Goal: Entertainment & Leisure: Browse casually

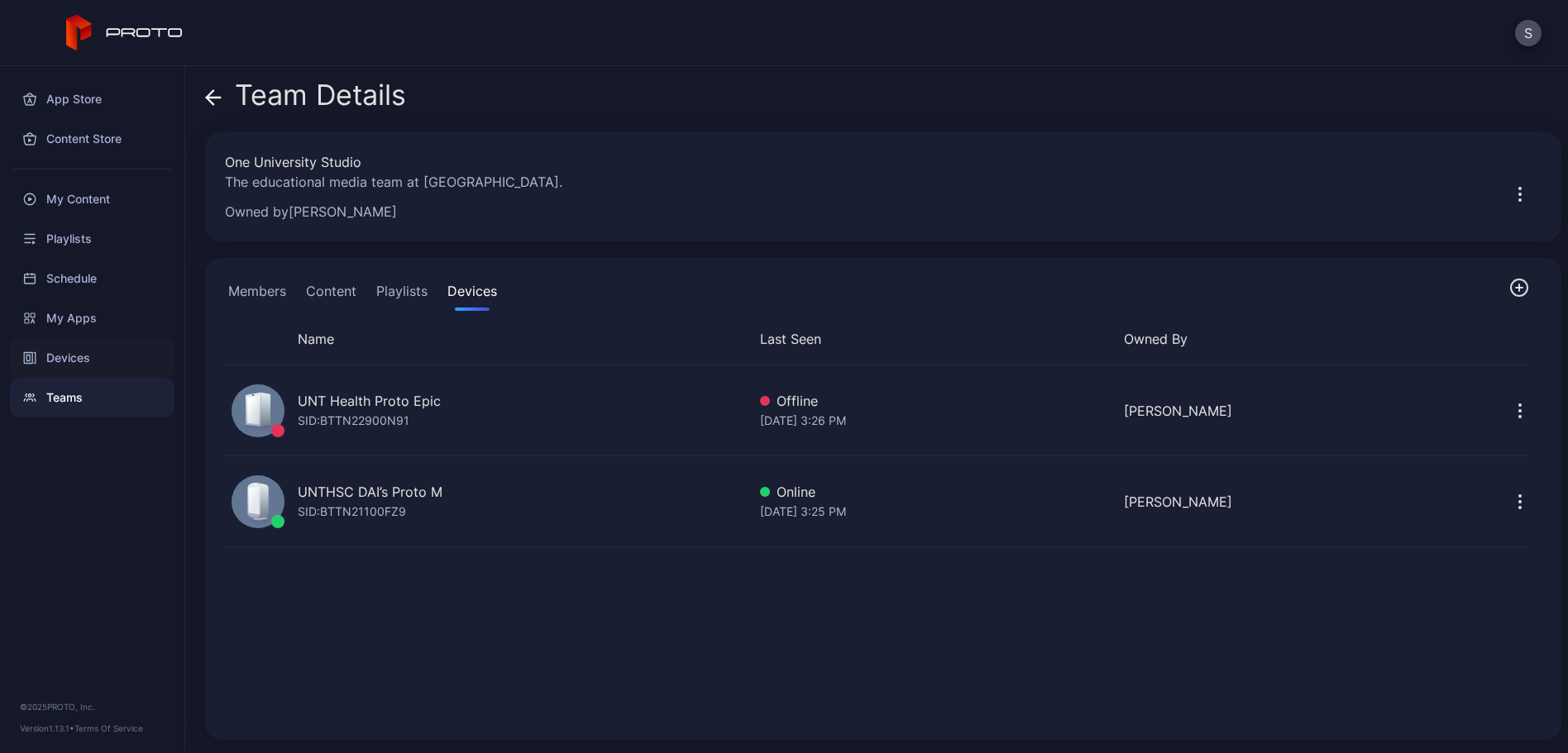
click at [77, 363] on div "Devices" at bounding box center [92, 358] width 165 height 40
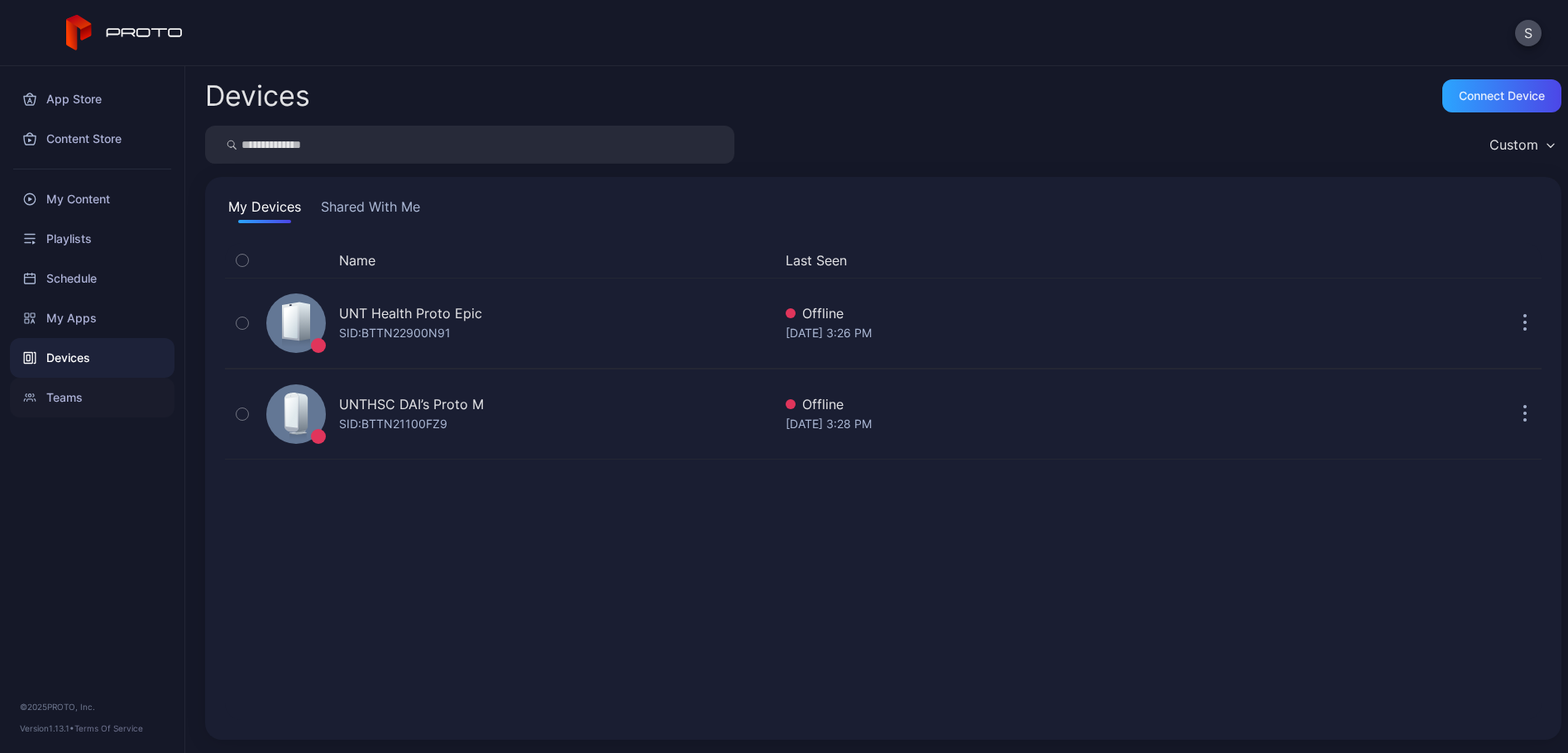
click at [63, 388] on div "Teams" at bounding box center [92, 398] width 165 height 40
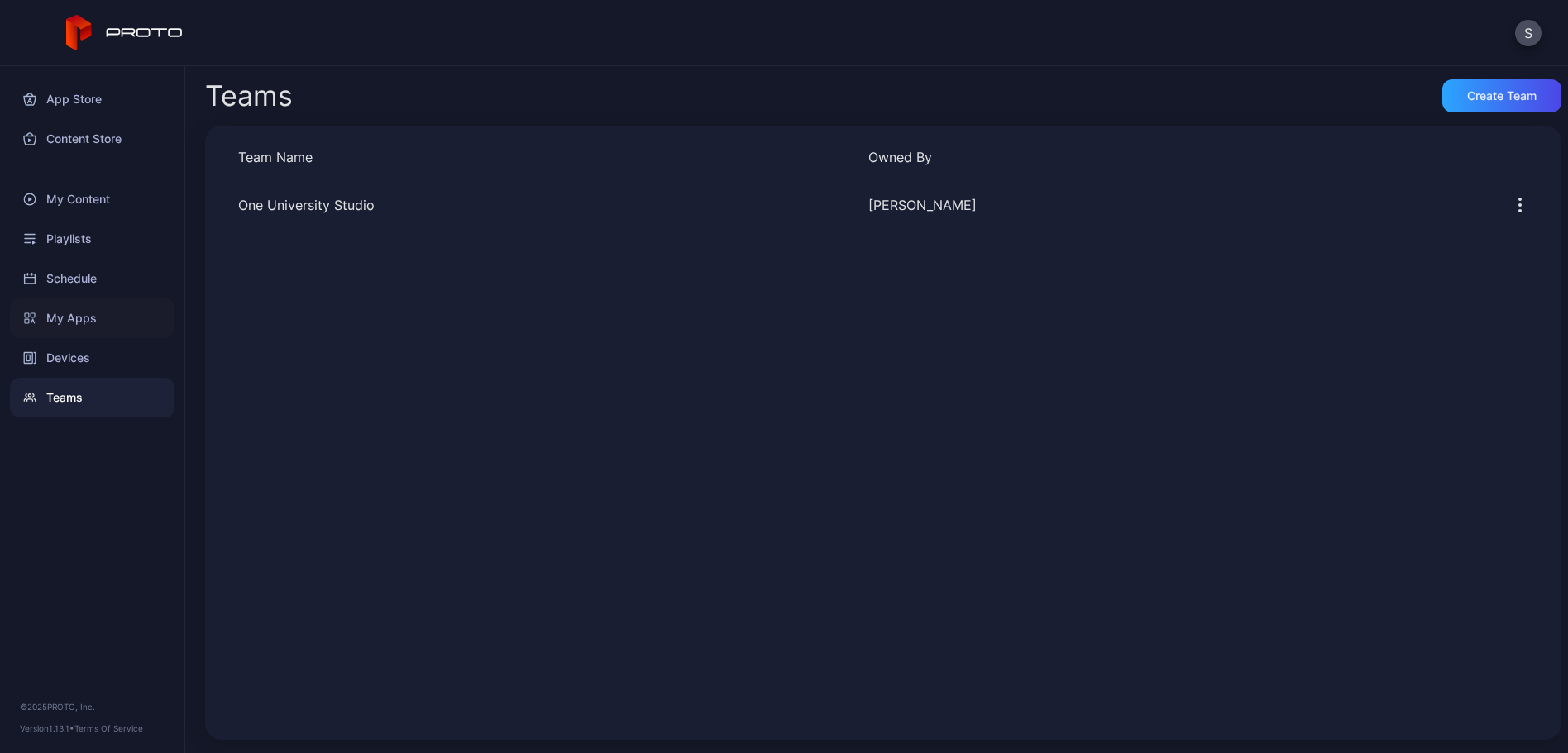
click at [97, 316] on div "My Apps" at bounding box center [92, 319] width 165 height 40
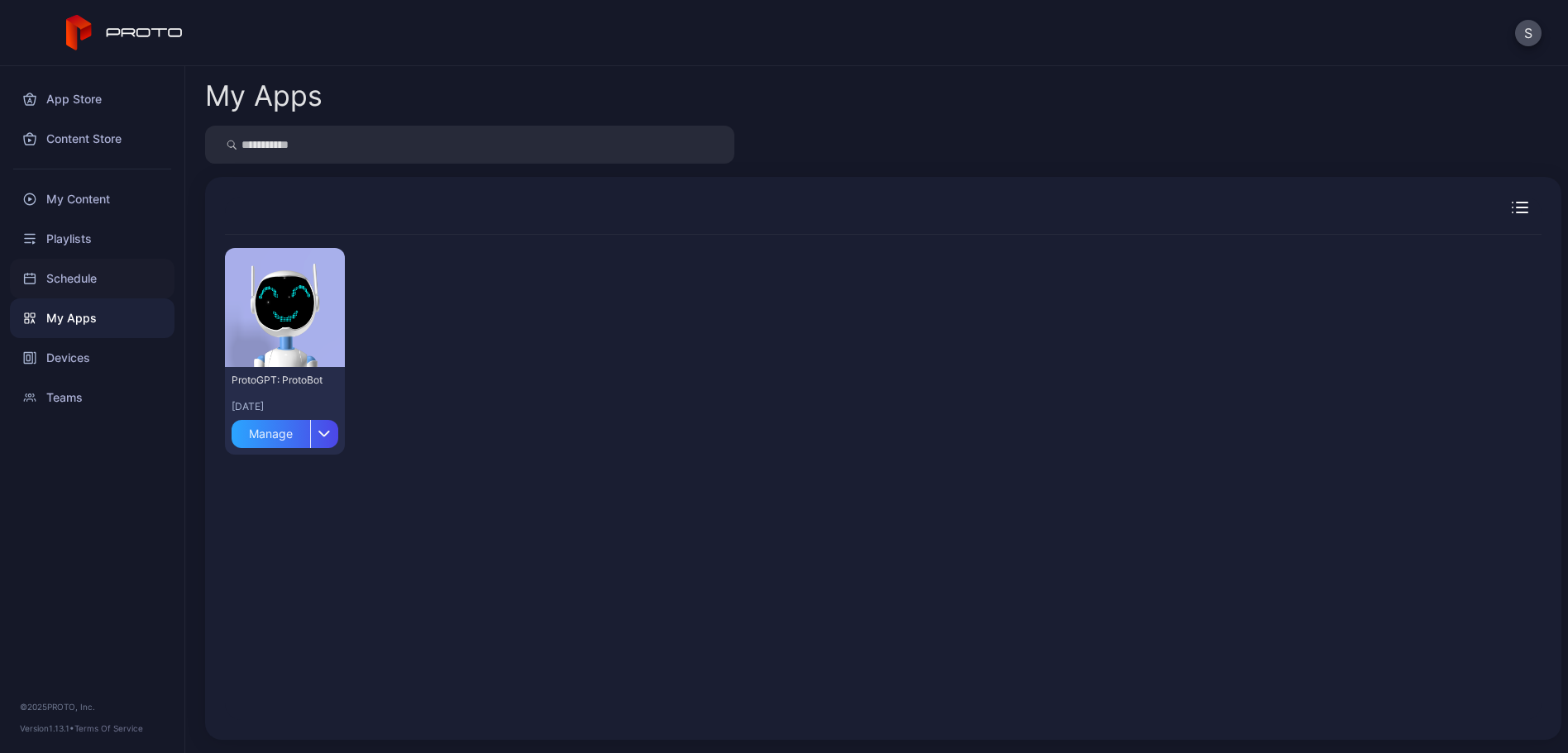
click at [83, 275] on div "Schedule" at bounding box center [92, 279] width 165 height 40
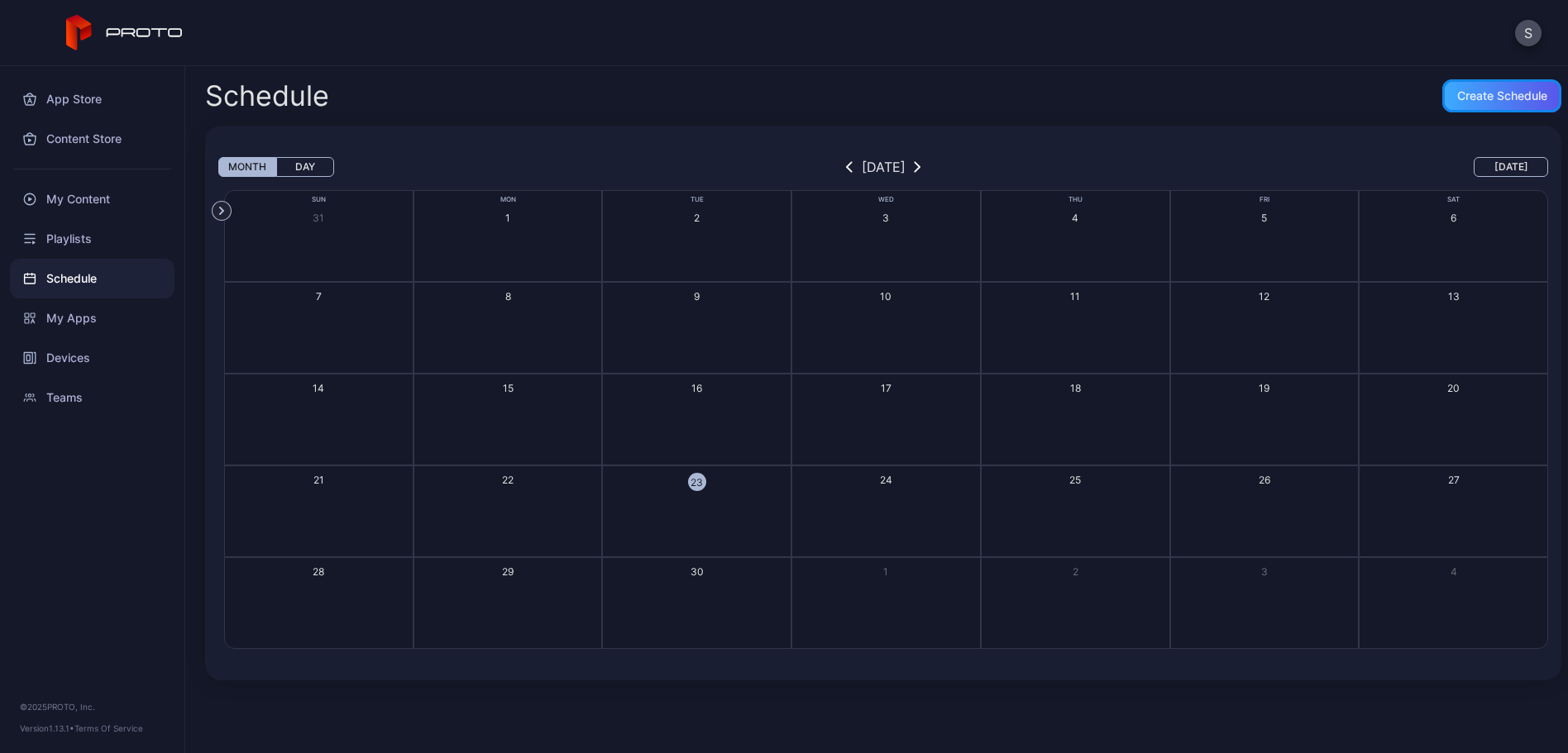
click at [1463, 106] on div "Create Schedule" at bounding box center [1502, 96] width 119 height 33
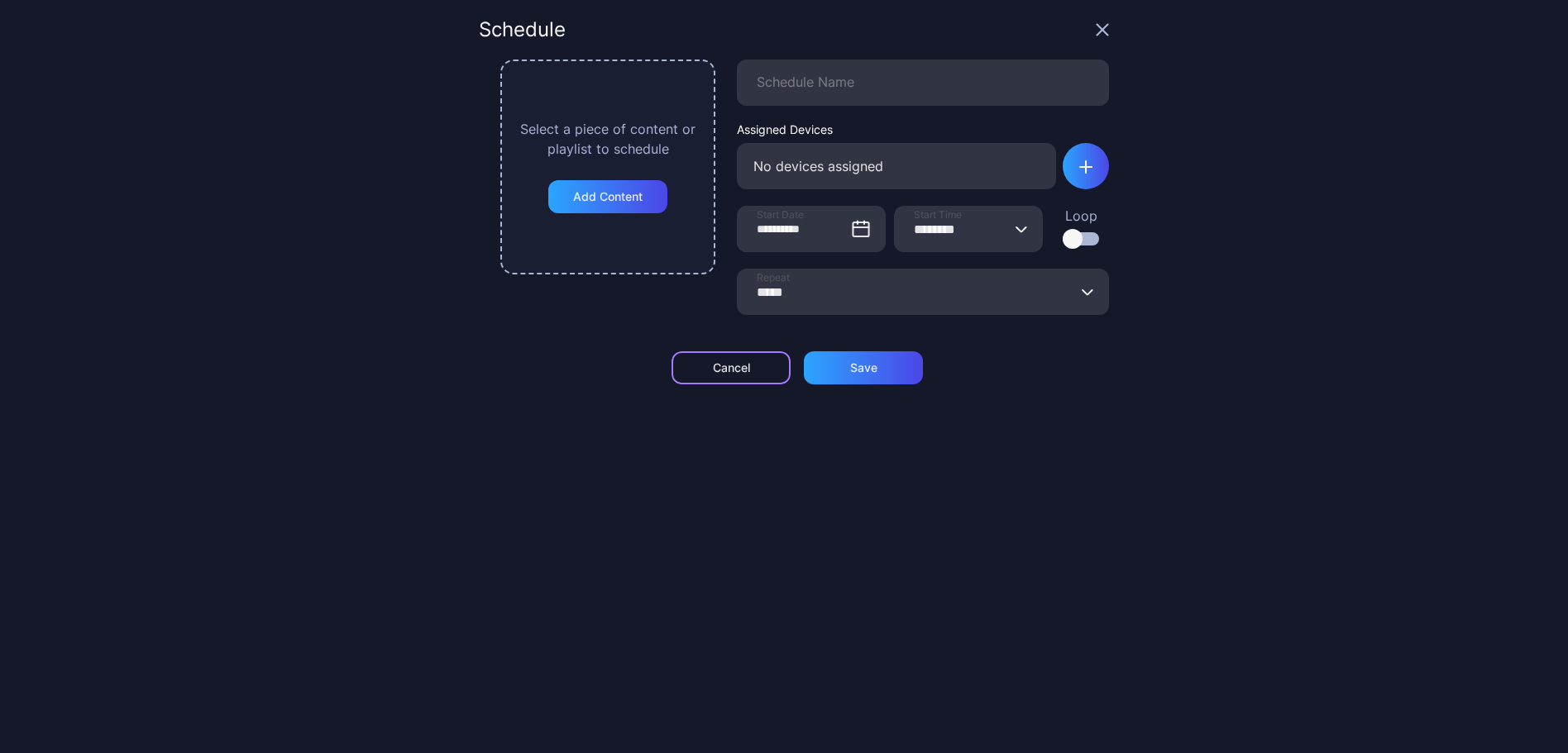
click at [751, 361] on div "Cancel" at bounding box center [731, 368] width 119 height 33
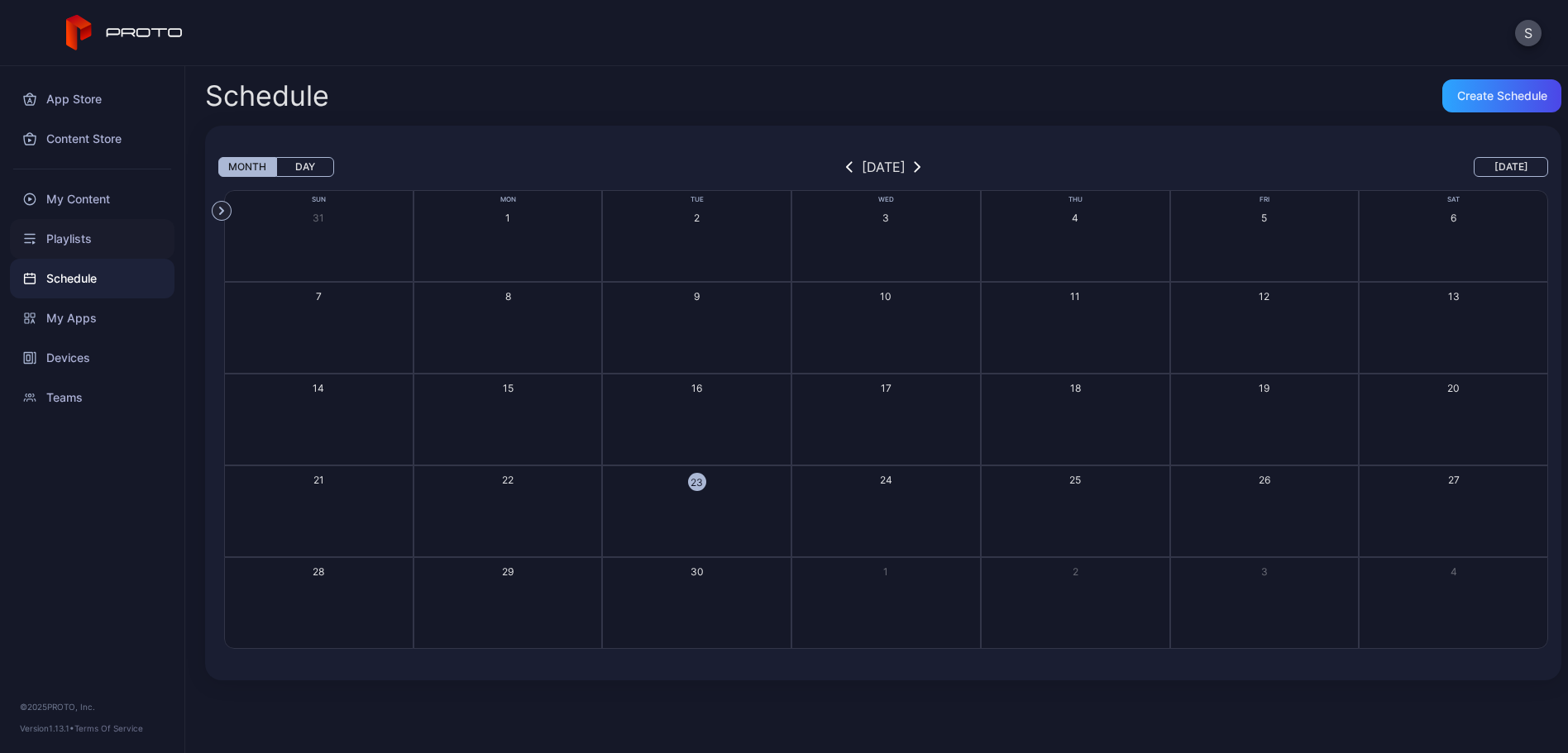
click at [100, 243] on div "Playlists" at bounding box center [92, 239] width 165 height 40
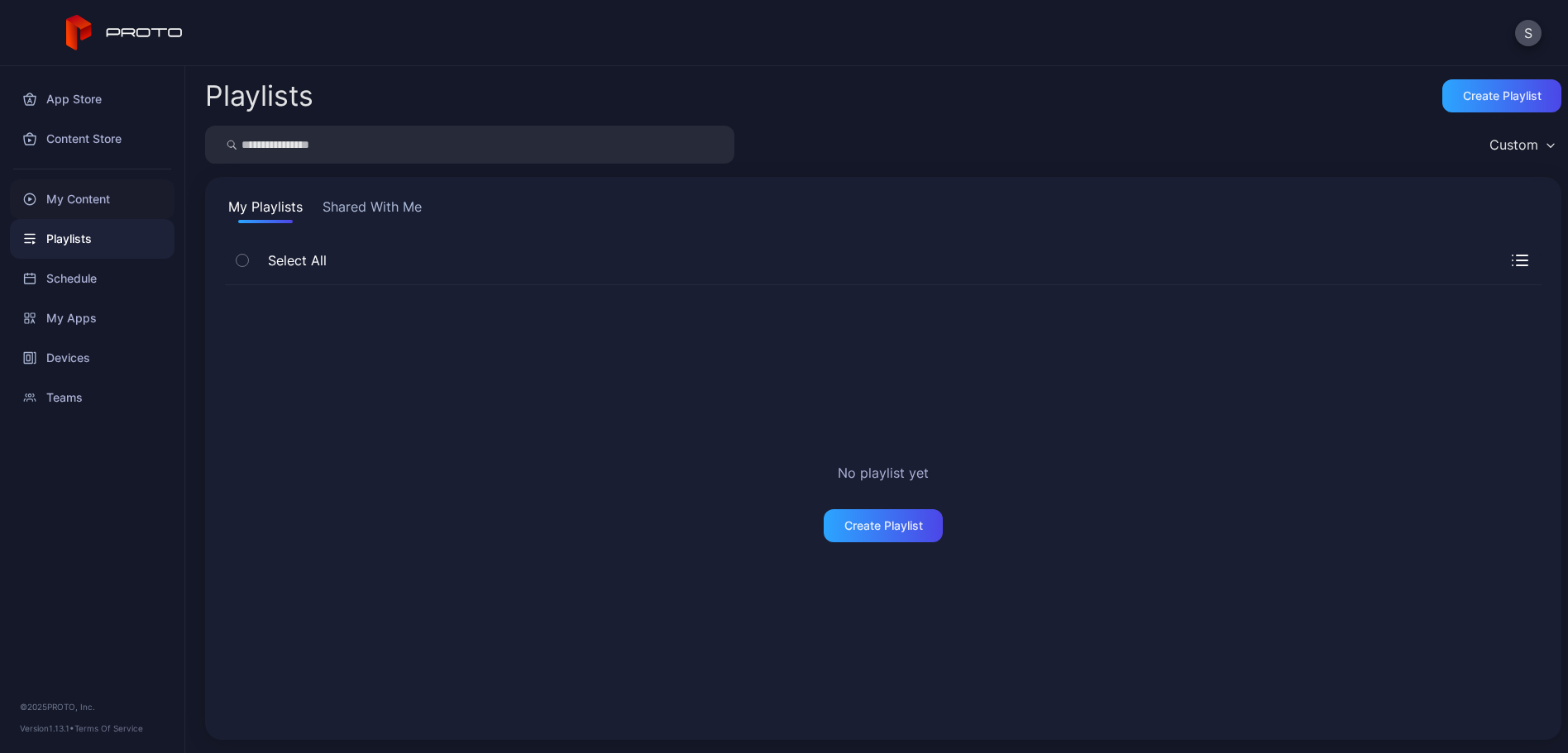
click at [72, 204] on div "My Content" at bounding box center [92, 199] width 165 height 40
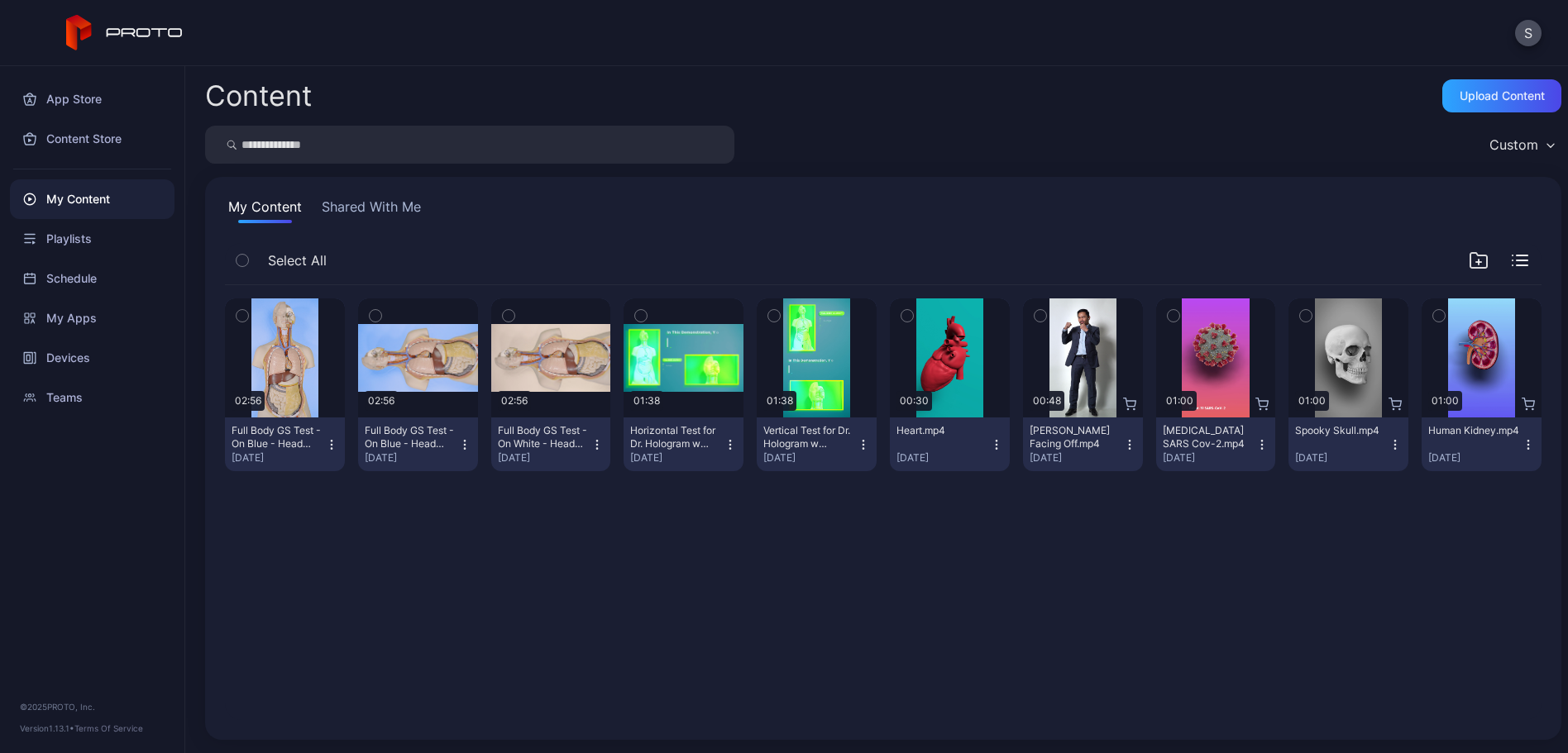
click at [81, 469] on div "App Store Content Store My Content Playlists Schedule My Apps Devices Teams © 2…" at bounding box center [93, 410] width 185 height 687
click at [96, 137] on div "Content Store" at bounding box center [92, 139] width 165 height 40
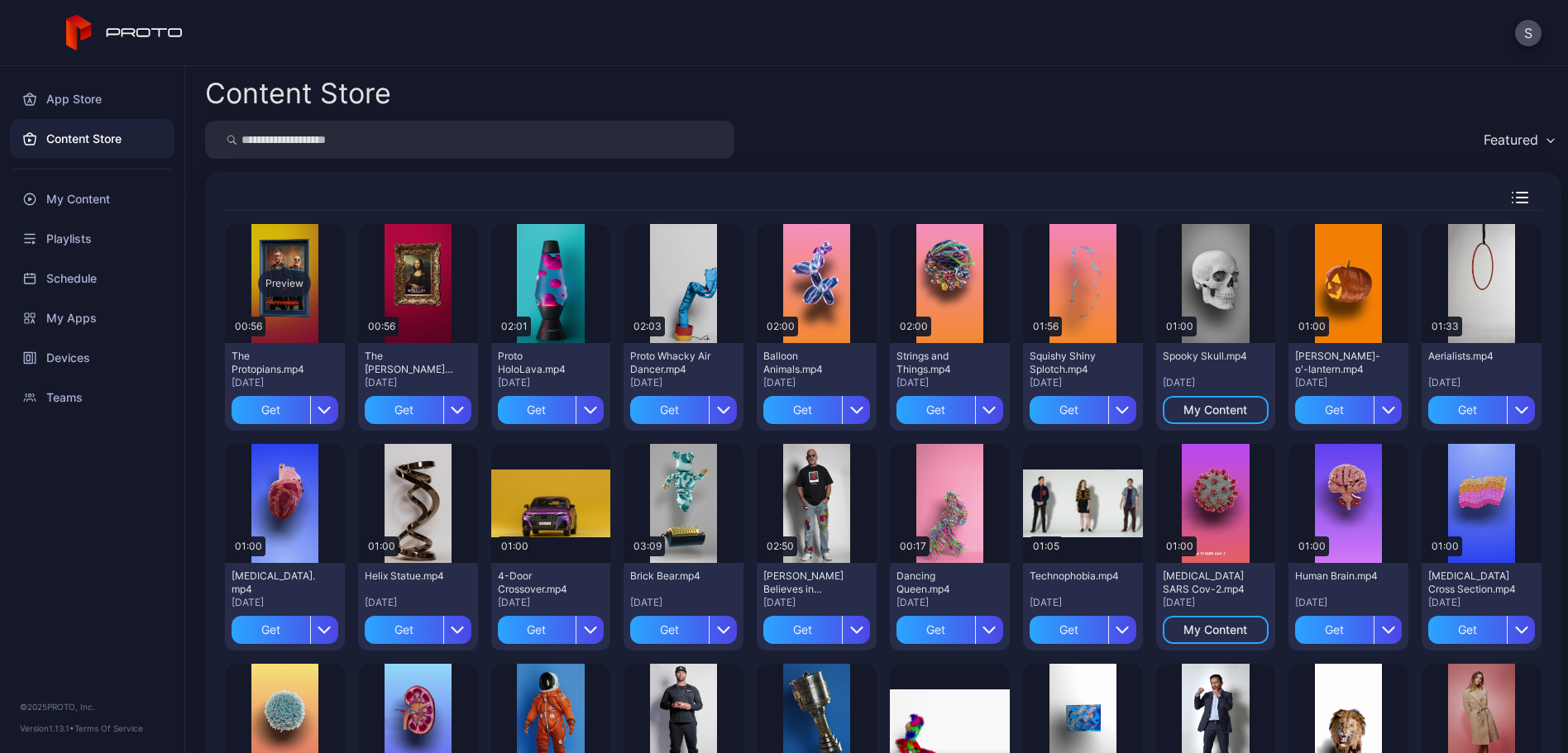
click at [293, 281] on div "Preview" at bounding box center [285, 284] width 53 height 26
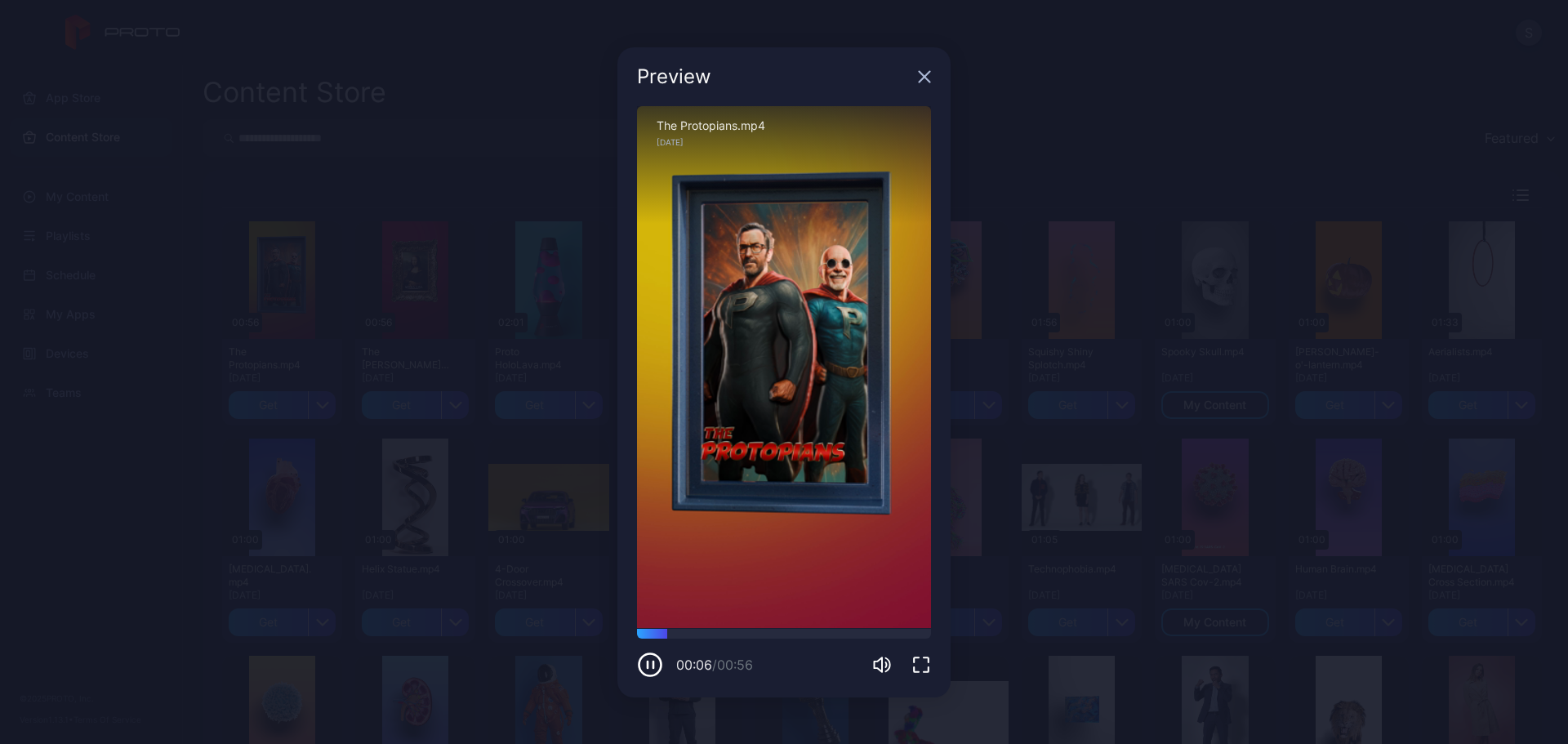
click at [922, 71] on icon "button" at bounding box center [924, 77] width 13 height 13
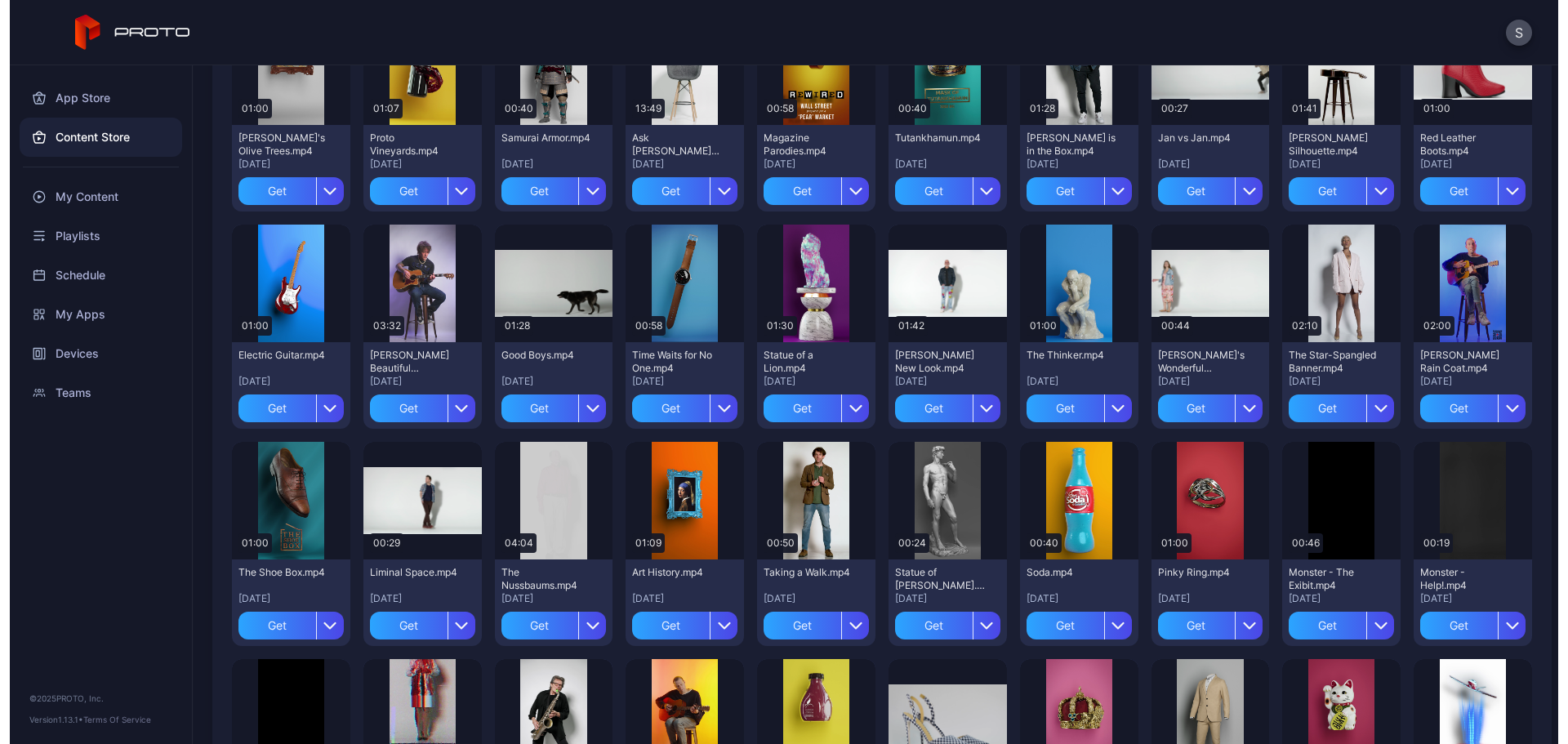
scroll to position [948, 0]
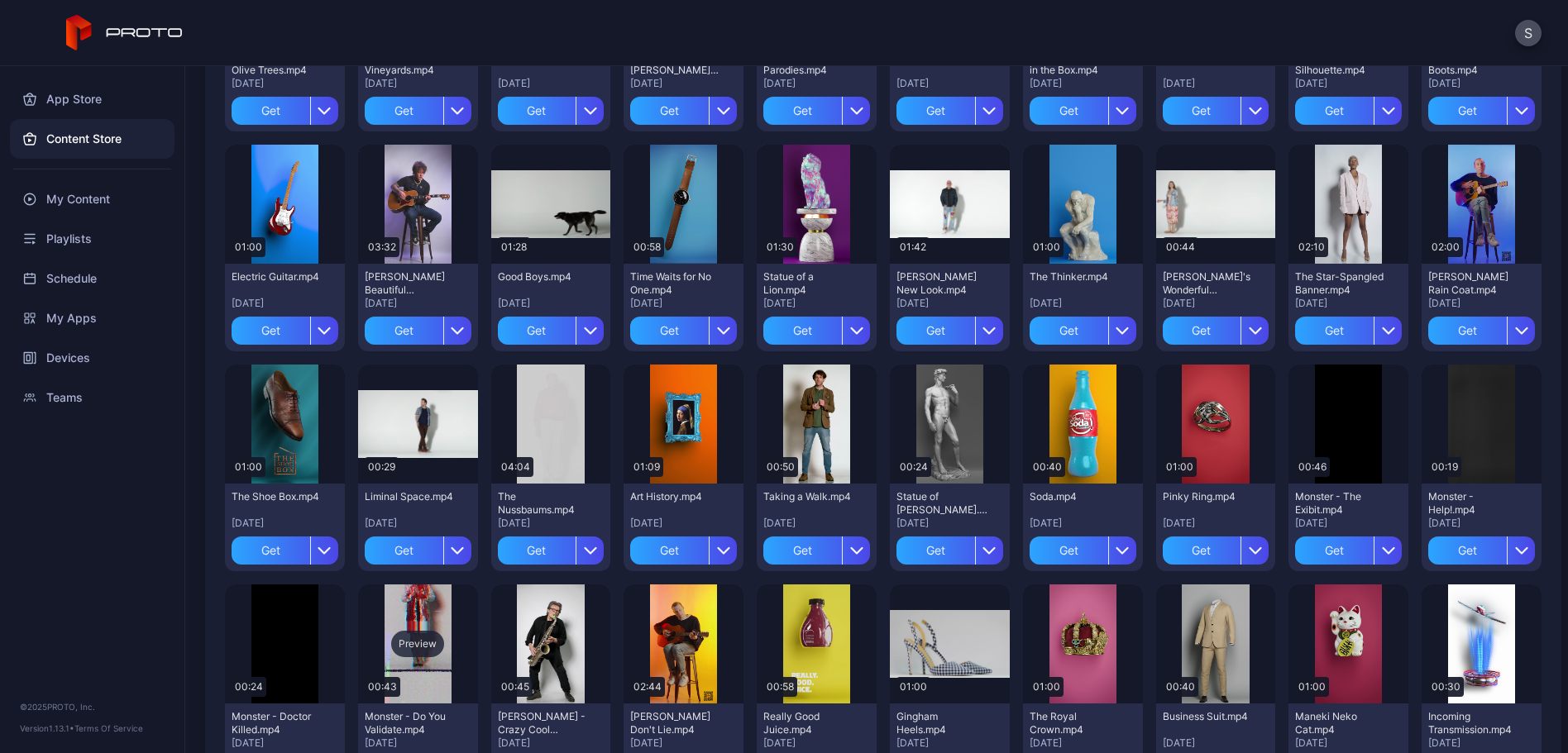
click at [444, 640] on div "Preview" at bounding box center [418, 644] width 53 height 26
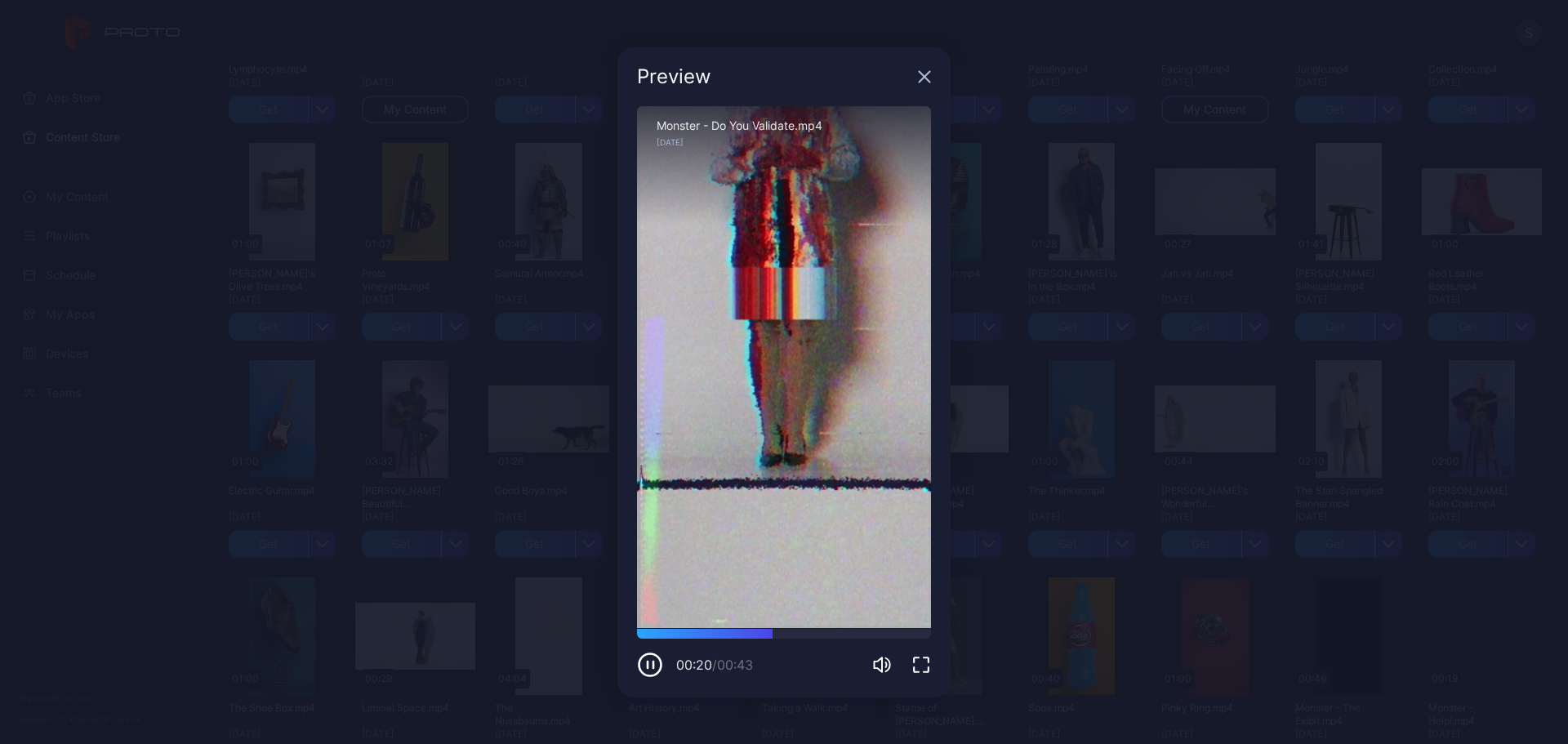
click at [919, 72] on icon "button" at bounding box center [924, 76] width 11 height 11
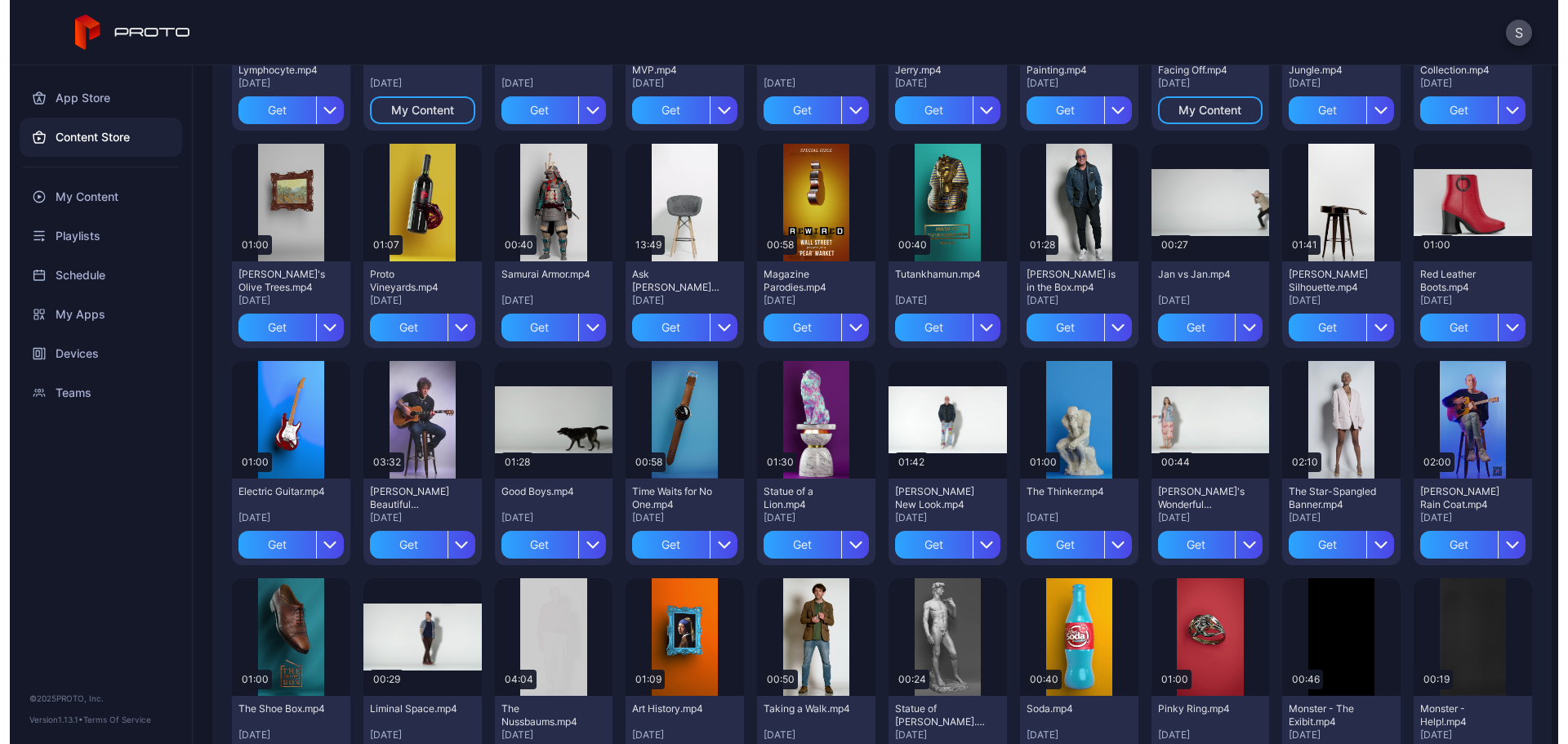
scroll to position [621, 0]
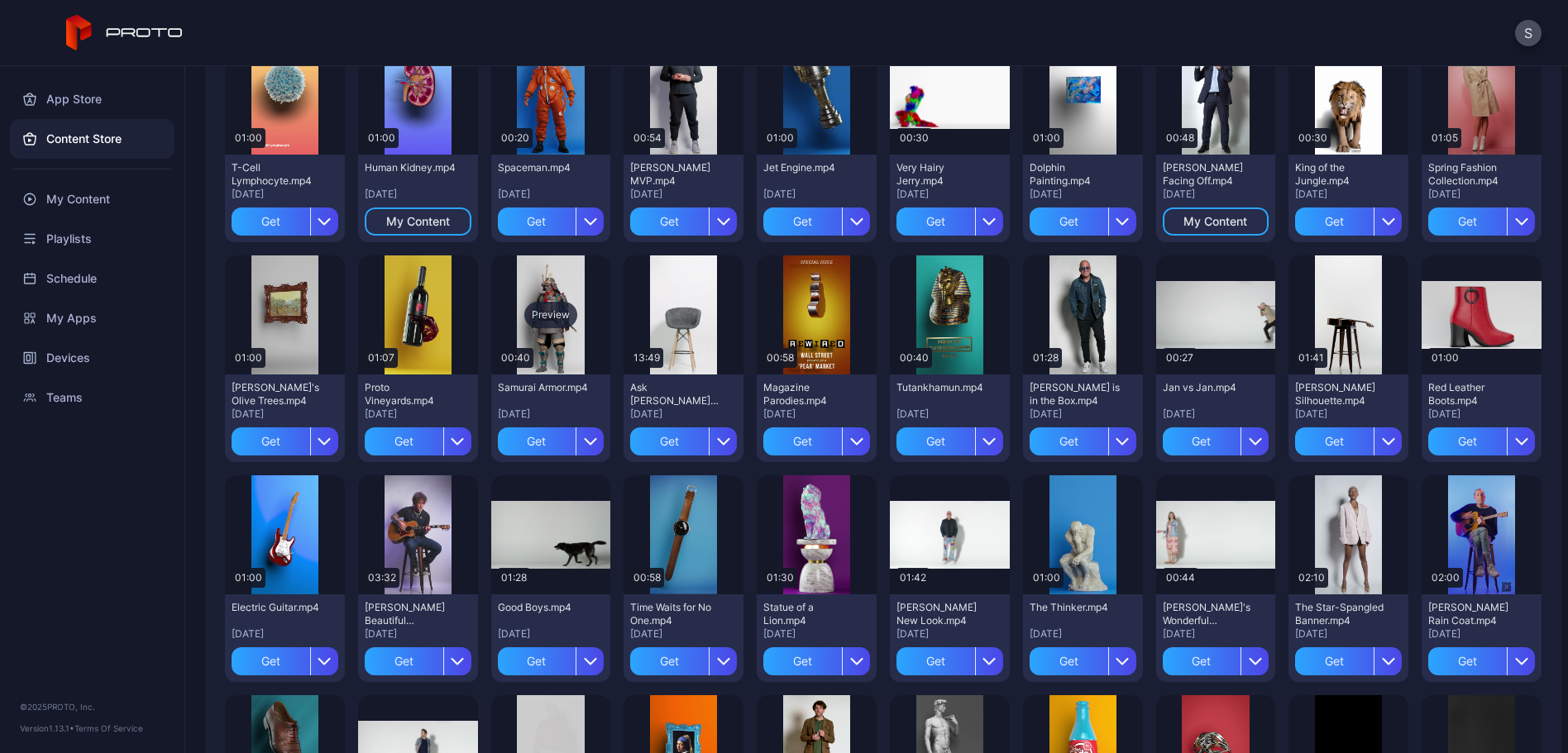
click at [611, 336] on div "Preview" at bounding box center [551, 315] width 120 height 119
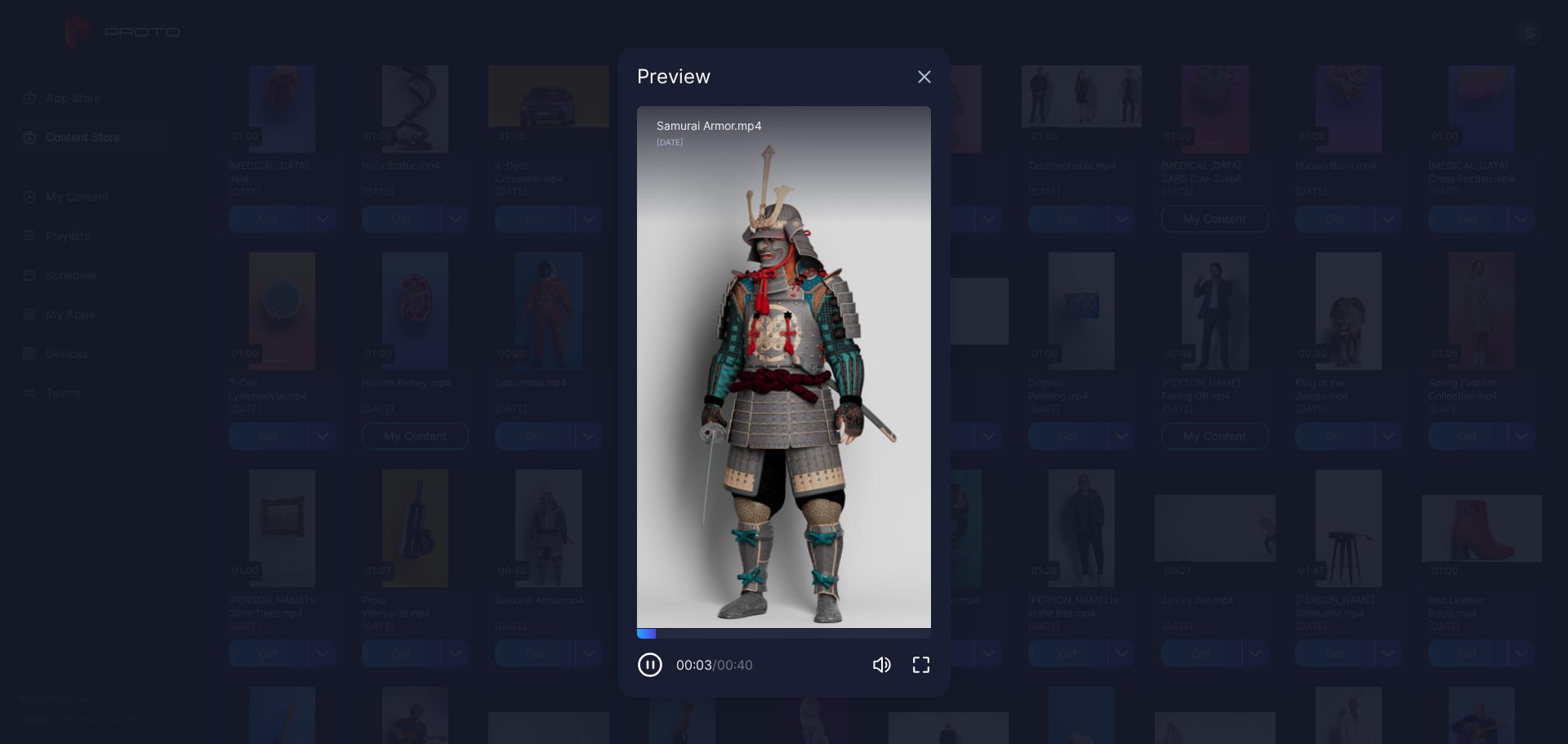
click at [927, 75] on icon "button" at bounding box center [924, 77] width 13 height 13
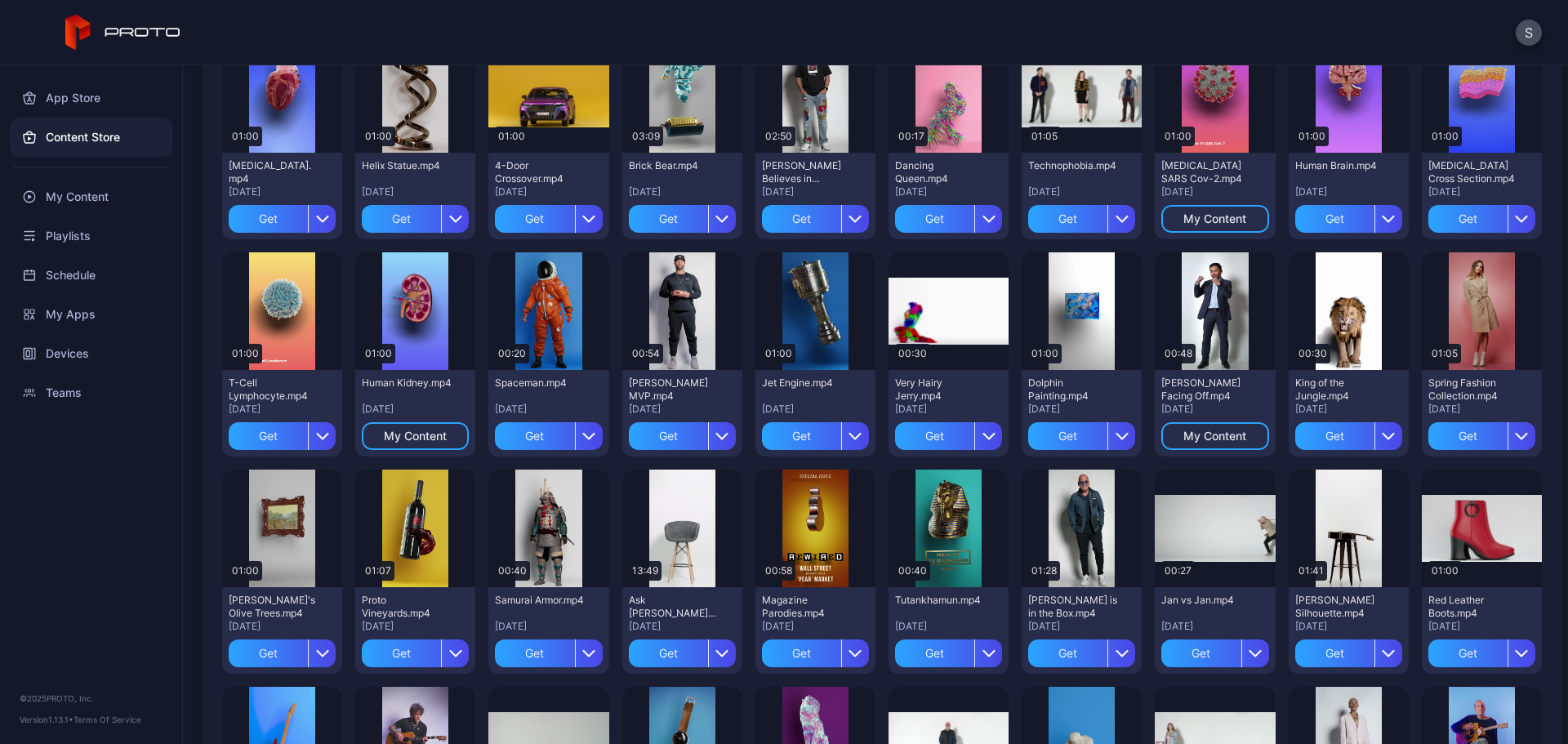
scroll to position [621, 0]
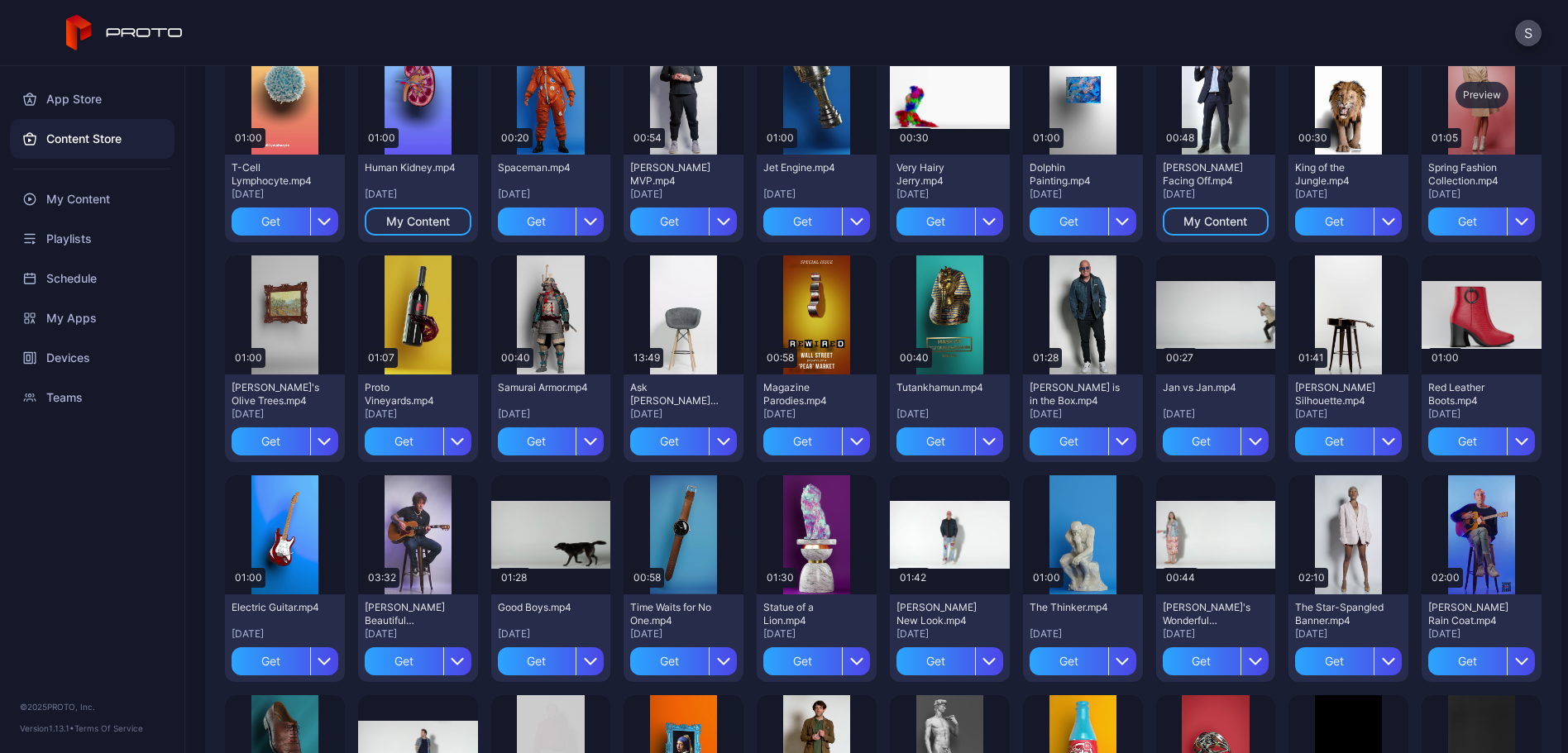
click at [1455, 108] on div "Preview" at bounding box center [1482, 95] width 53 height 26
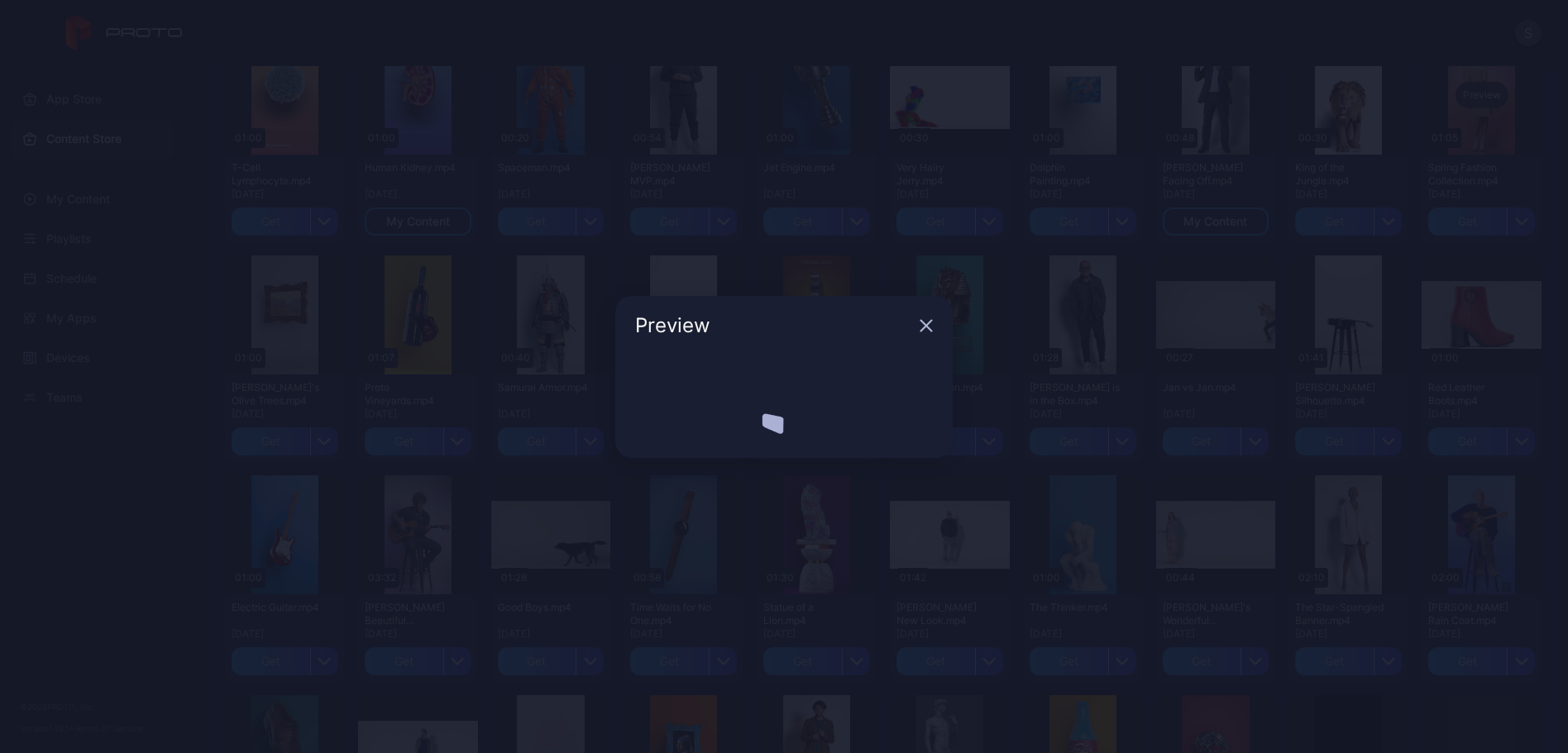
scroll to position [409, 0]
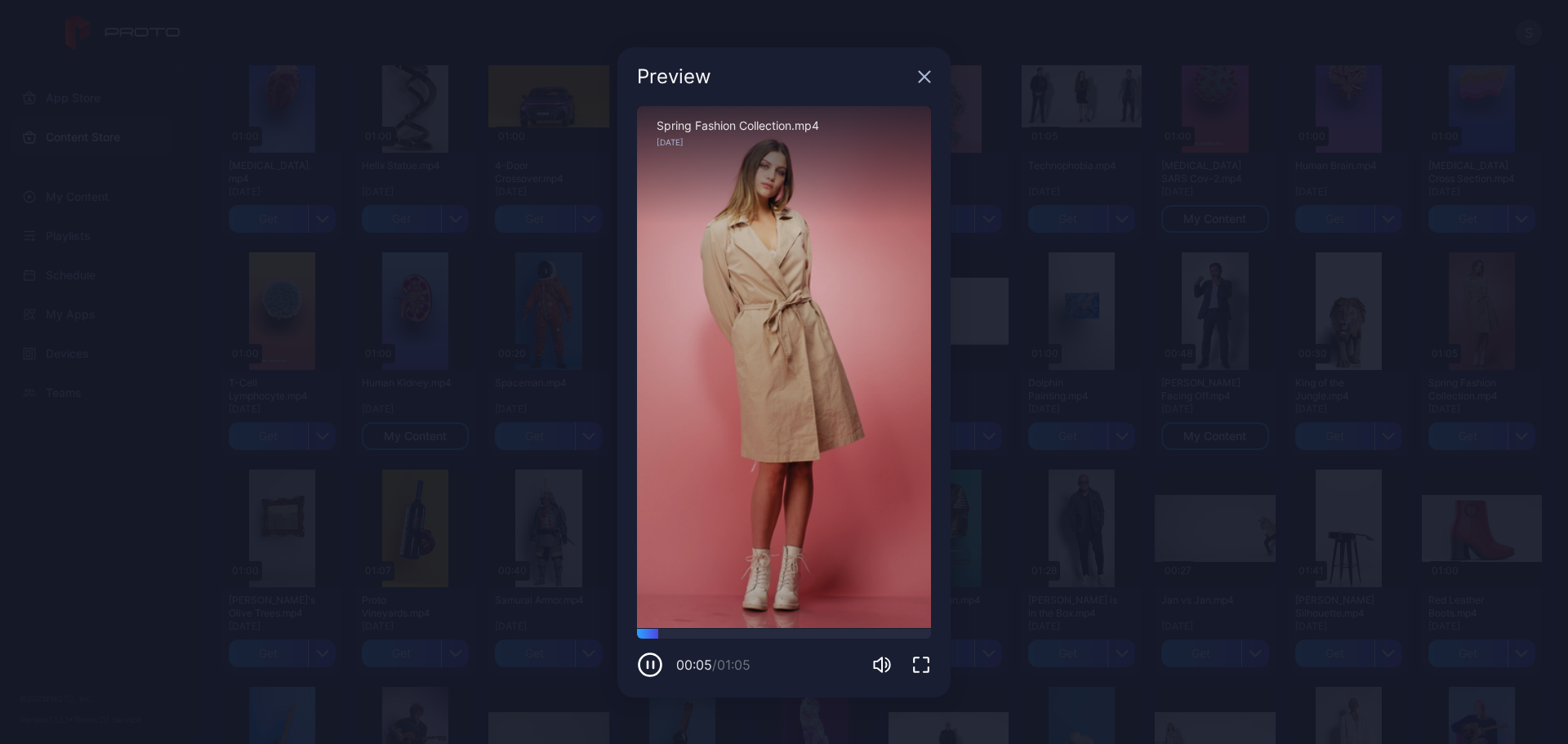
click at [926, 78] on icon "button" at bounding box center [924, 76] width 11 height 11
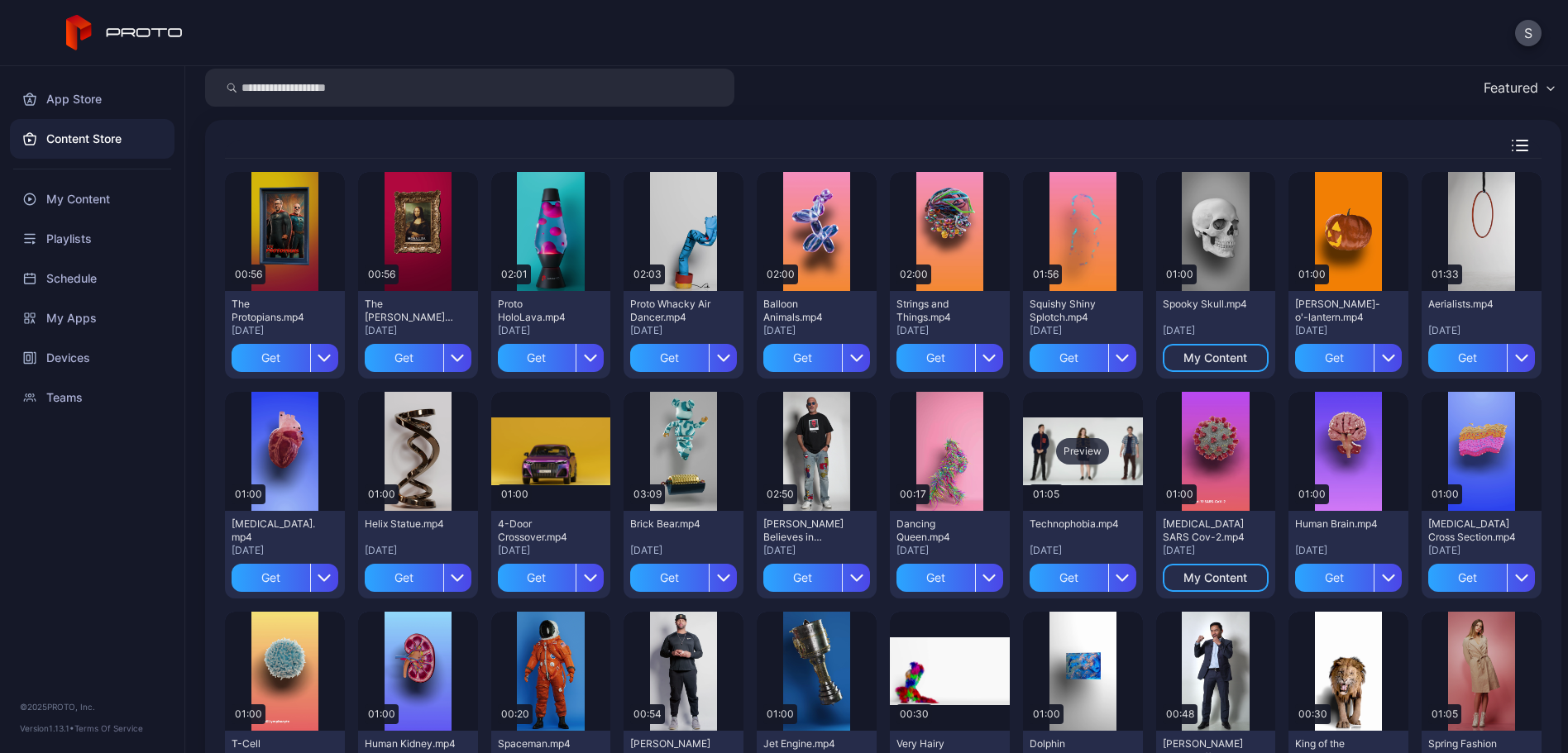
scroll to position [50, 0]
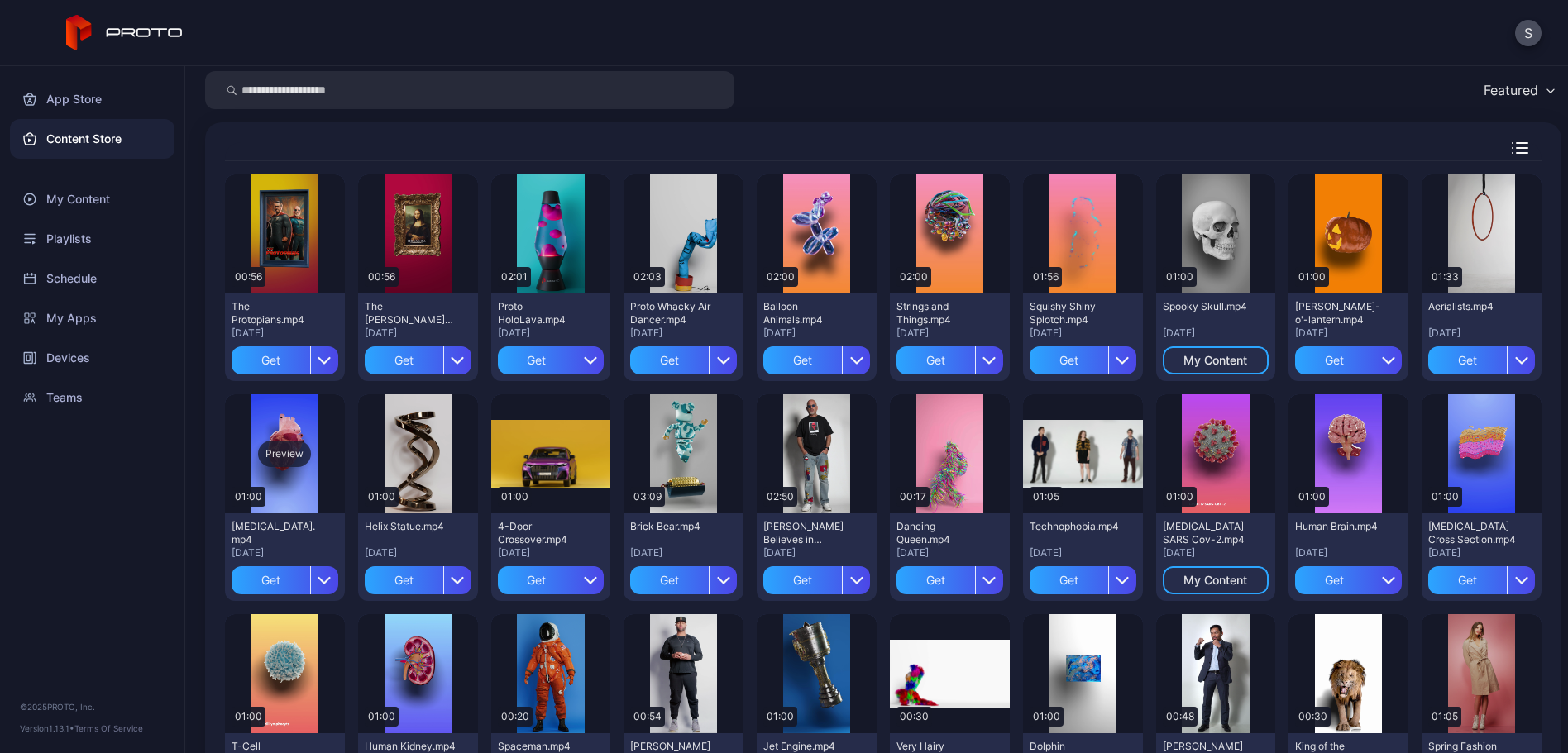
click at [311, 448] on div "Preview" at bounding box center [285, 454] width 53 height 26
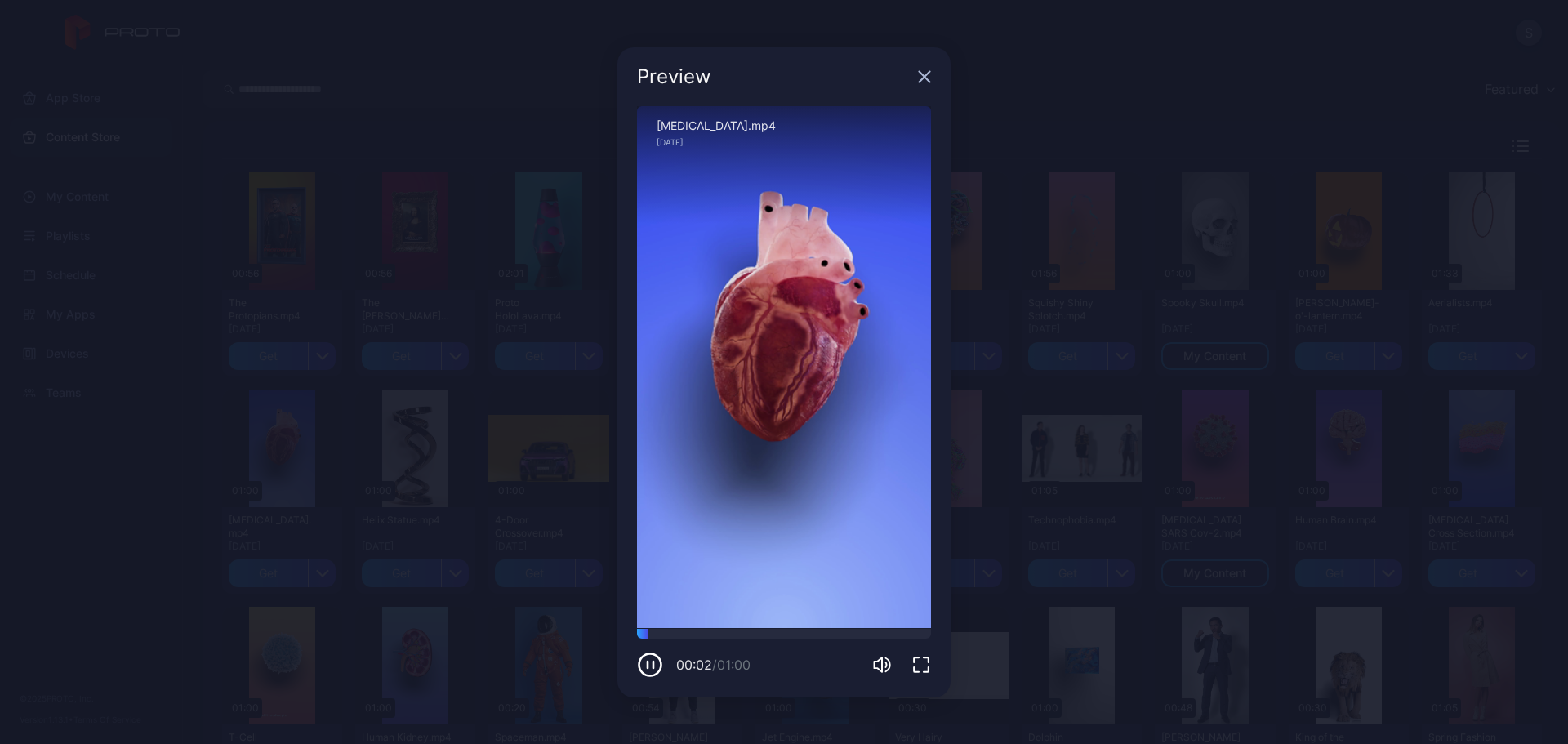
click at [919, 77] on icon "button" at bounding box center [924, 77] width 13 height 13
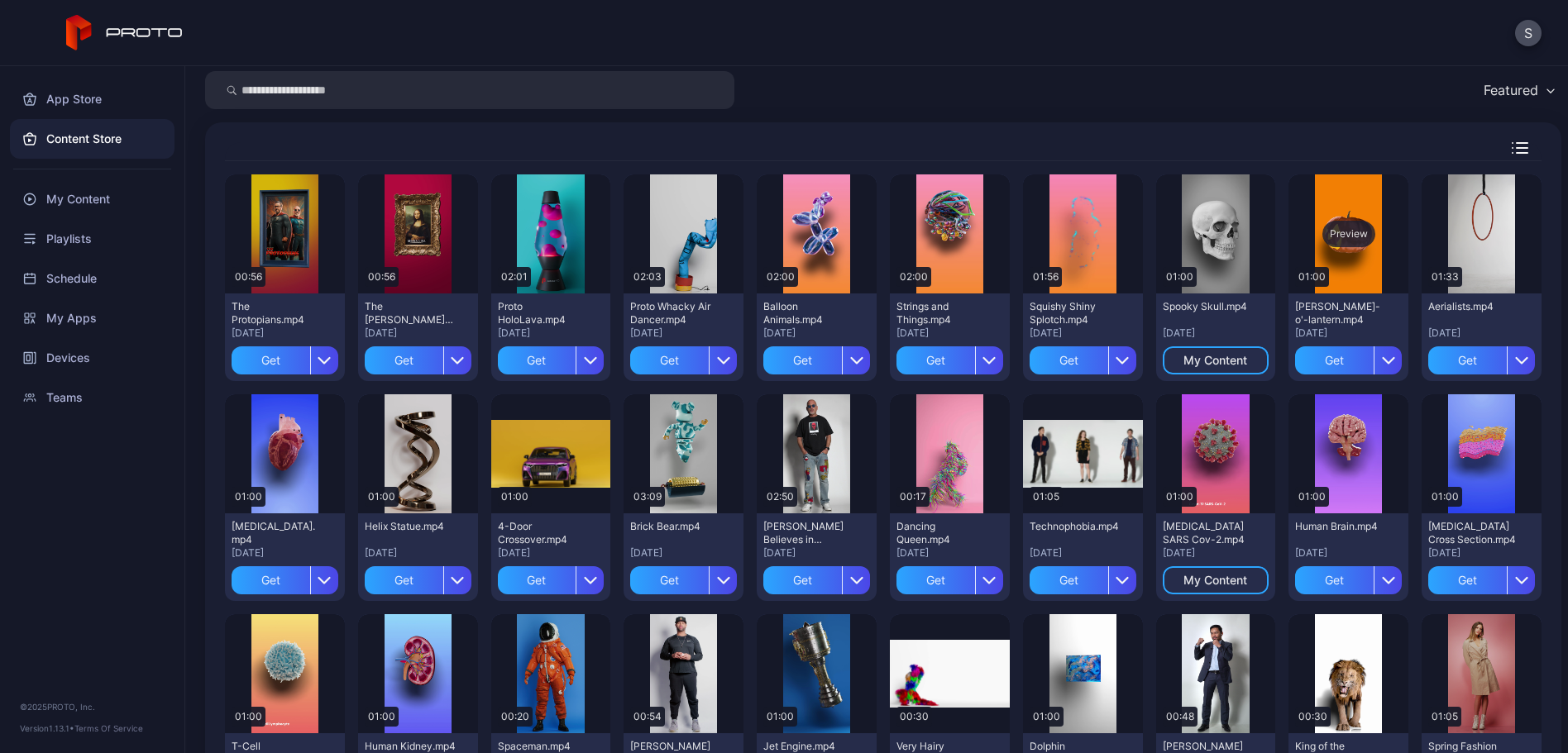
click at [1375, 227] on div "Preview" at bounding box center [1349, 234] width 53 height 26
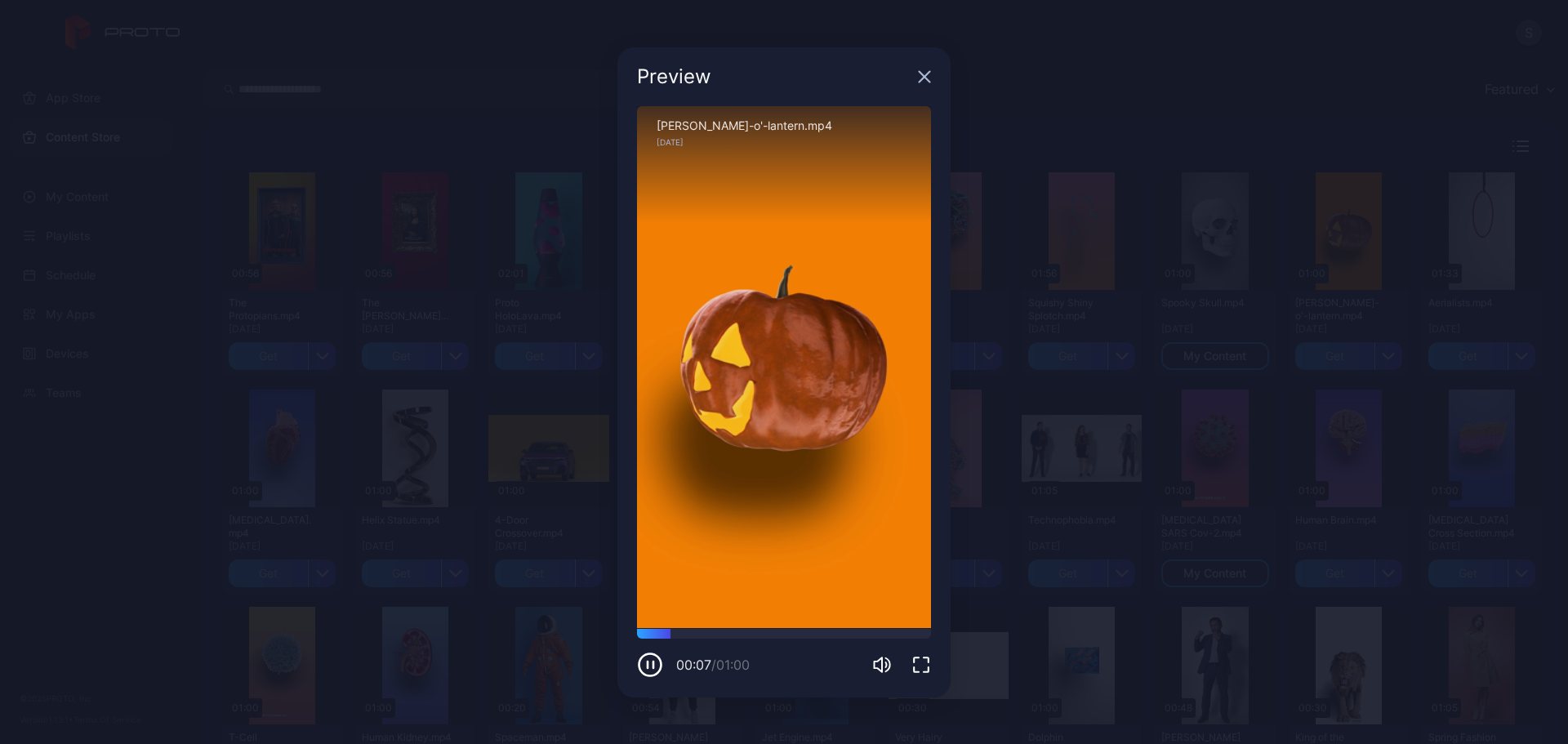
click at [919, 74] on icon "button" at bounding box center [924, 77] width 13 height 13
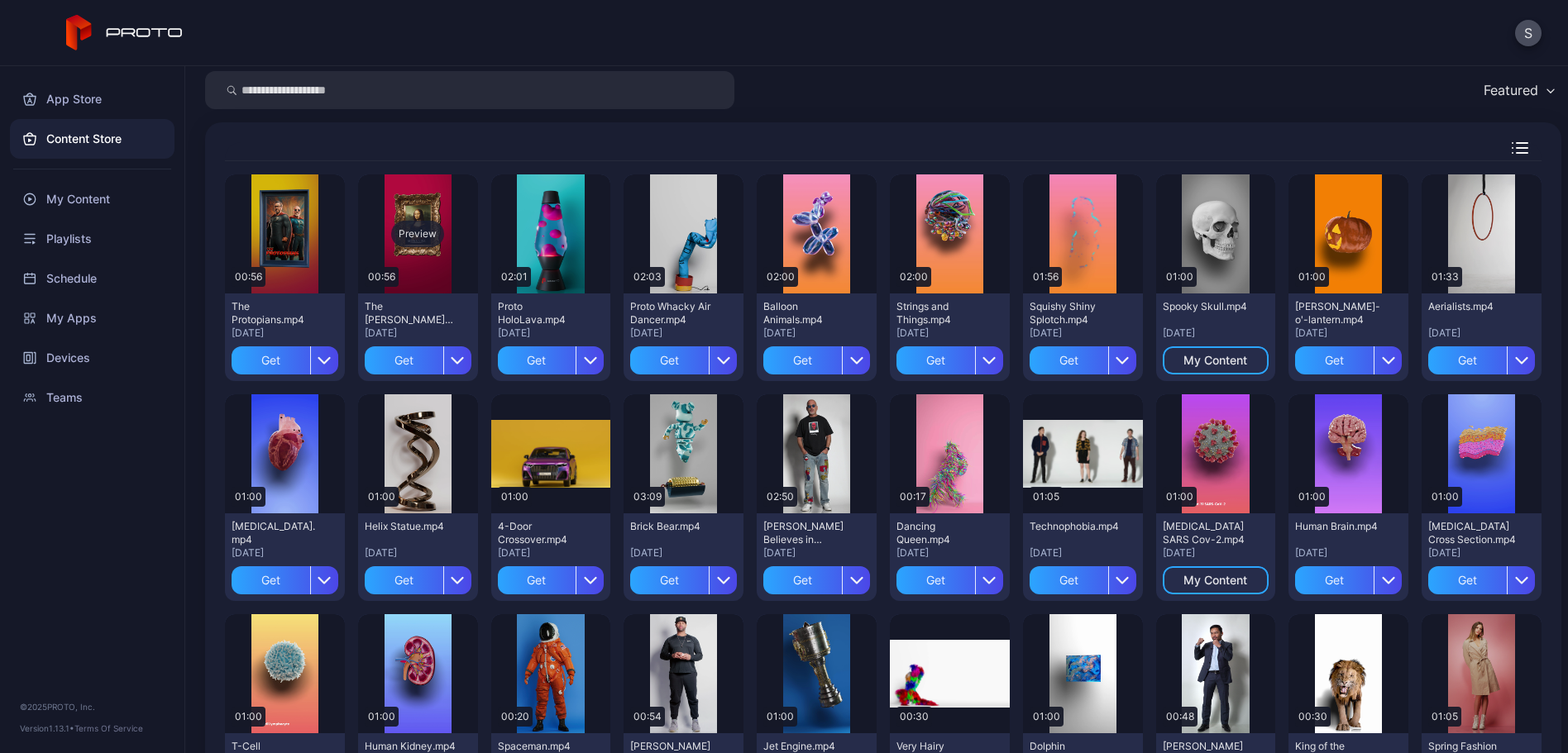
click at [444, 242] on div "Preview" at bounding box center [418, 234] width 53 height 26
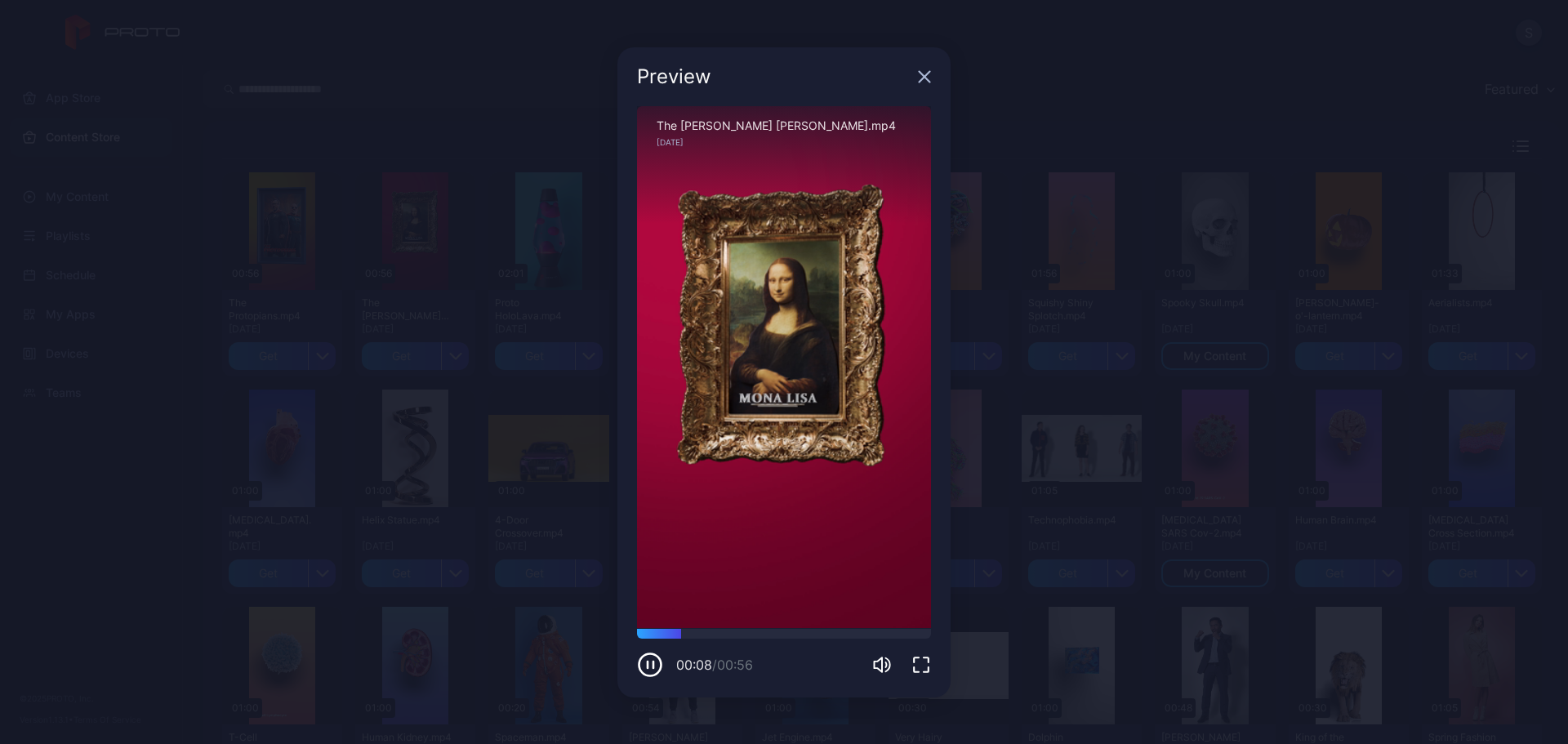
click at [927, 84] on div "Preview" at bounding box center [784, 77] width 333 height 59
click at [920, 78] on icon "button" at bounding box center [924, 77] width 13 height 13
